Goal: Register for event/course

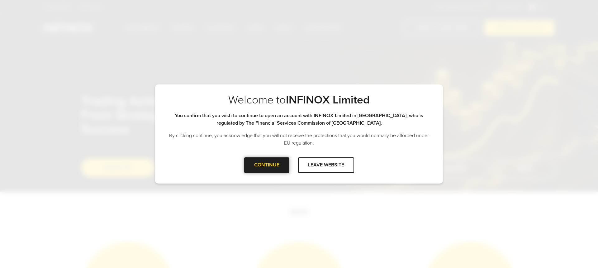
click at [267, 165] on div at bounding box center [267, 165] width 0 height 0
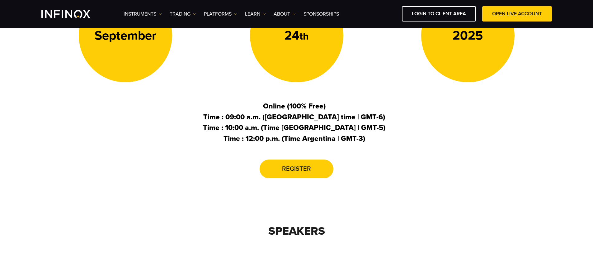
scroll to position [271, 0]
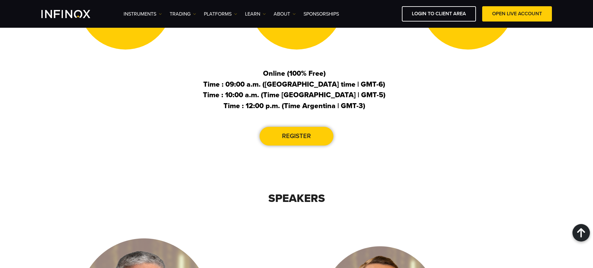
click at [297, 136] on span at bounding box center [297, 136] width 0 height 0
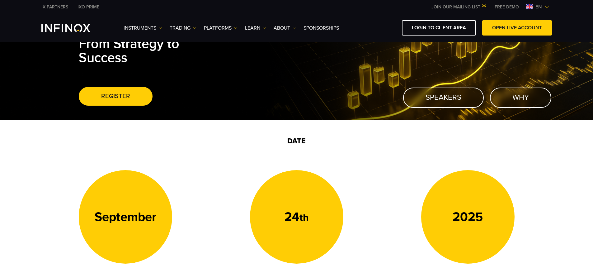
scroll to position [0, 0]
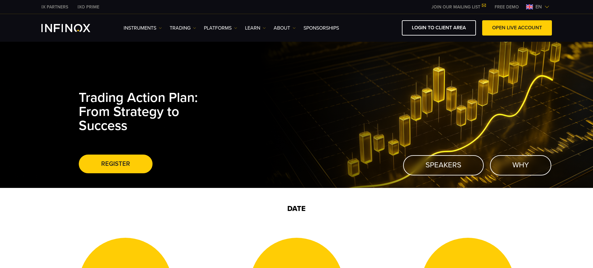
click at [116, 164] on span at bounding box center [116, 164] width 0 height 0
click at [435, 169] on link "SPEAKERS" at bounding box center [443, 165] width 81 height 20
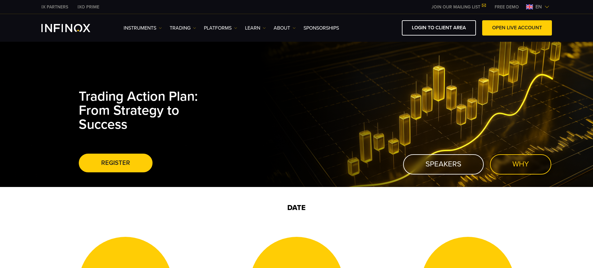
click at [505, 168] on link "WHY" at bounding box center [520, 164] width 61 height 20
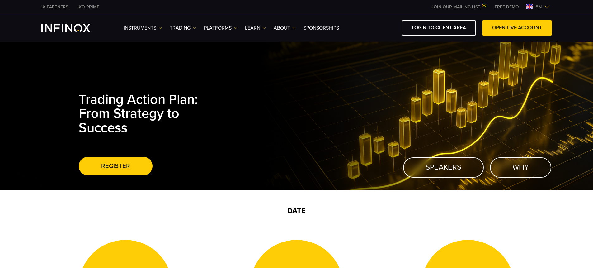
click at [541, 3] on span "en" at bounding box center [539, 6] width 12 height 7
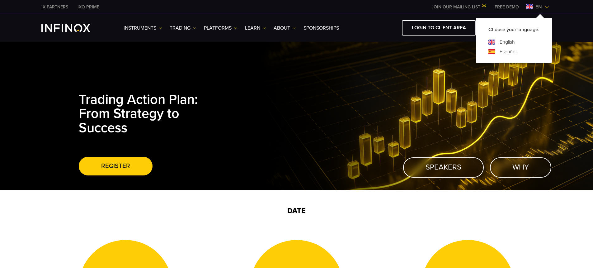
click at [509, 51] on link "Español" at bounding box center [508, 51] width 17 height 7
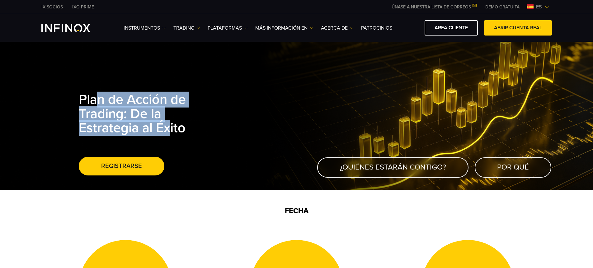
drag, startPoint x: 90, startPoint y: 98, endPoint x: 167, endPoint y: 127, distance: 82.3
click at [167, 127] on span "Plan de Acción de Trading: De la Estrategia al Éxito" at bounding box center [132, 114] width 107 height 44
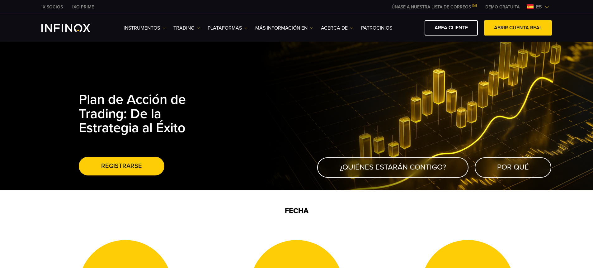
click at [215, 122] on div "Plan de Acción de Trading: De la Estrategia al Éxito Registrarse" at bounding box center [297, 118] width 436 height 144
drag, startPoint x: 165, startPoint y: 122, endPoint x: 65, endPoint y: 103, distance: 101.1
click at [65, 103] on div "Plan de Acción de Trading: De la Estrategia al Éxito Registrarse" at bounding box center [296, 115] width 593 height 150
click at [223, 133] on div "Plan de Acción de Trading: De la Estrategia al Éxito Registrarse" at bounding box center [297, 118] width 436 height 144
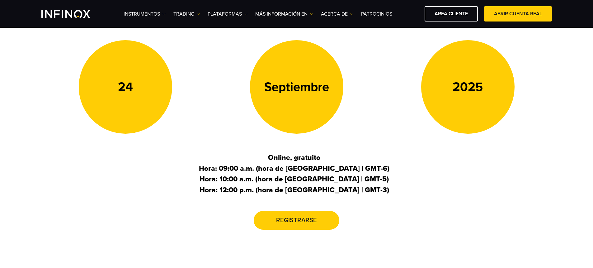
scroll to position [195, 0]
